Goal: Navigation & Orientation: Find specific page/section

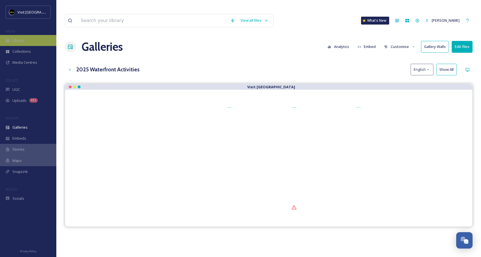
click at [21, 39] on span "Library" at bounding box center [17, 40] width 11 height 5
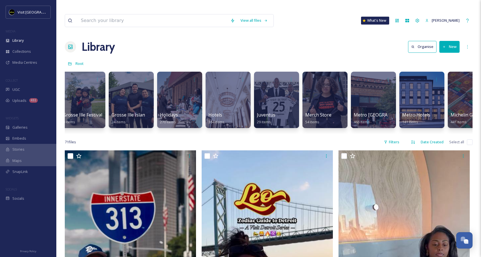
scroll to position [0, 1224]
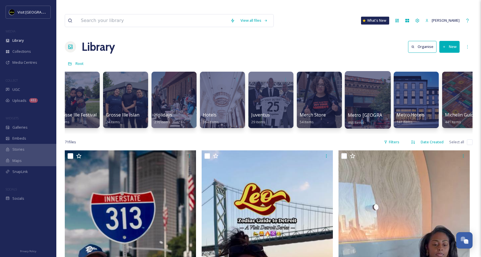
click at [352, 91] on div at bounding box center [368, 100] width 46 height 58
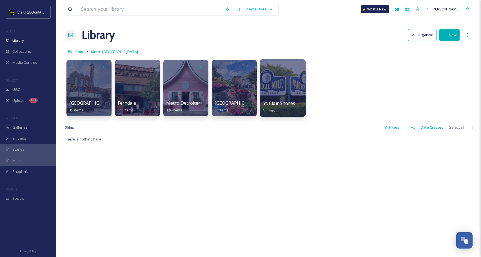
scroll to position [12, 0]
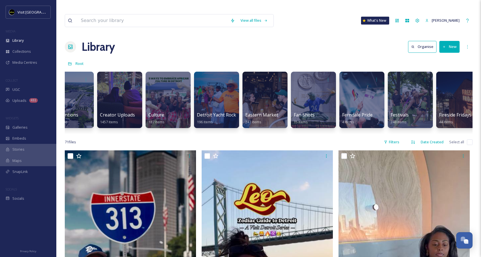
scroll to position [0, 563]
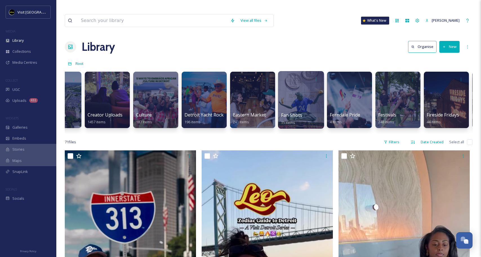
click at [306, 94] on div at bounding box center [301, 100] width 46 height 58
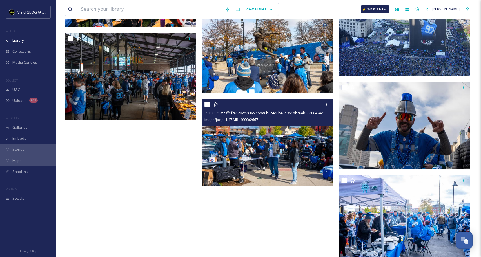
scroll to position [489, 0]
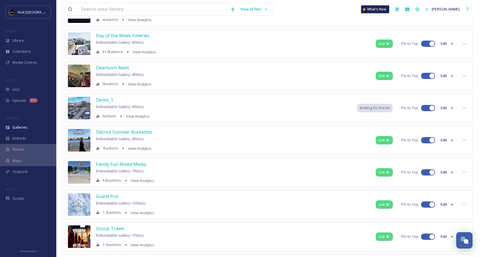
scroll to position [230, 0]
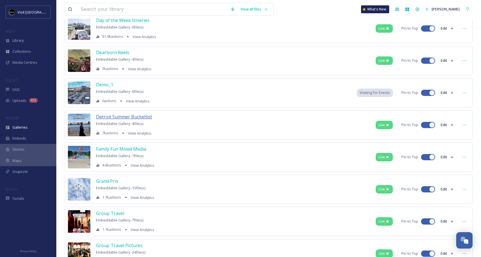
click at [120, 114] on span "Detroit Summer Bucketlist" at bounding box center [124, 117] width 56 height 6
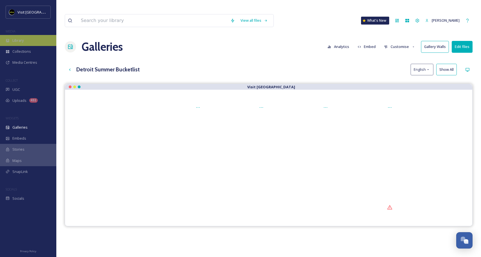
click at [23, 42] on span "Library" at bounding box center [17, 40] width 11 height 5
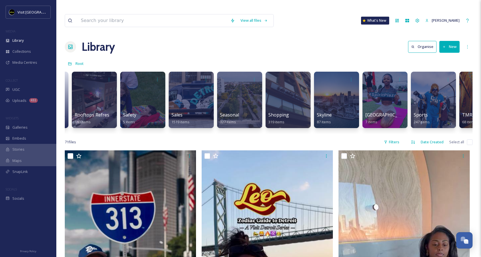
scroll to position [0, 2277]
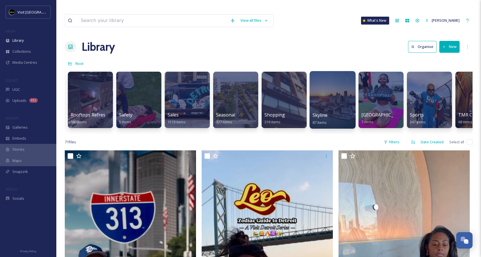
click at [320, 84] on div at bounding box center [333, 100] width 46 height 58
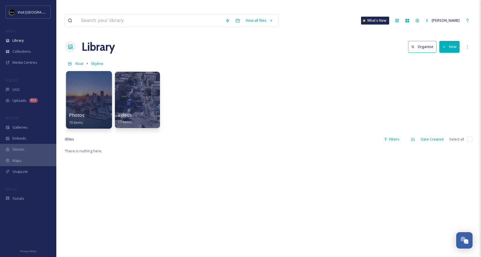
click at [94, 84] on div at bounding box center [89, 100] width 46 height 58
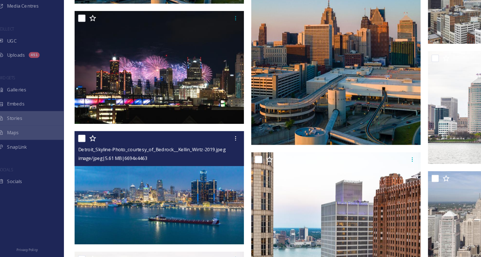
scroll to position [2100, 0]
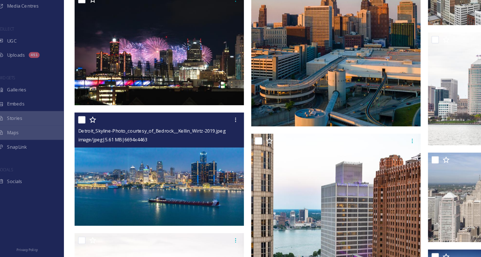
click at [99, 202] on img at bounding box center [130, 189] width 131 height 88
